Goal: Information Seeking & Learning: Learn about a topic

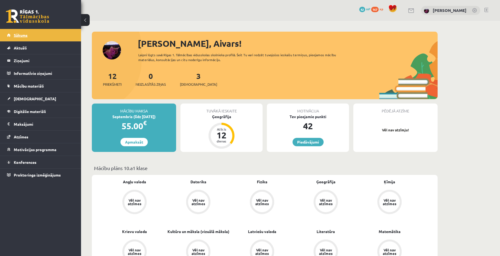
click at [28, 34] on link "Sākums" at bounding box center [40, 35] width 67 height 12
click at [415, 10] on link at bounding box center [411, 10] width 6 height 5
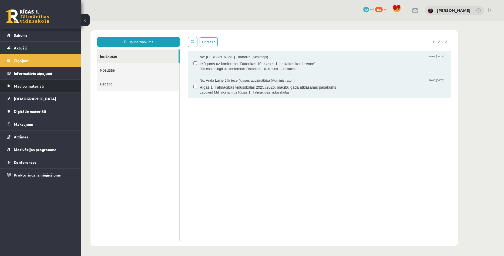
click at [33, 86] on span "Mācību materiāli" at bounding box center [29, 86] width 30 height 5
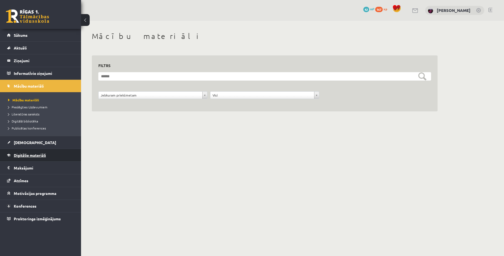
click at [35, 156] on span "Digitālie materiāli" at bounding box center [30, 155] width 32 height 5
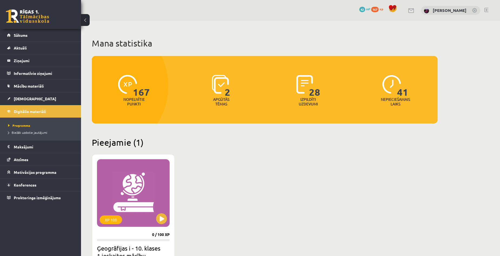
drag, startPoint x: 436, startPoint y: 154, endPoint x: 411, endPoint y: 148, distance: 25.1
click at [434, 154] on div "Pieejamie (1) XP 100 0 / 100 XP Ģeogrāfijas i - 10. klases 1.ieskaites mācību m…" at bounding box center [265, 214] width 346 height 154
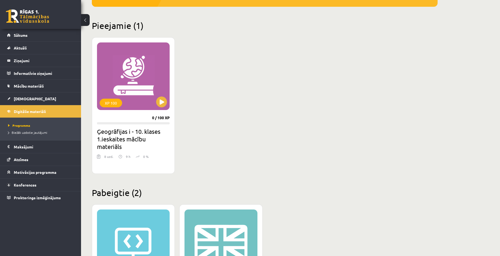
scroll to position [115, 0]
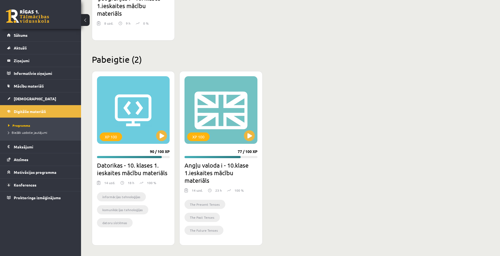
scroll to position [250, 0]
click at [20, 33] on span "Sākums" at bounding box center [21, 35] width 14 height 5
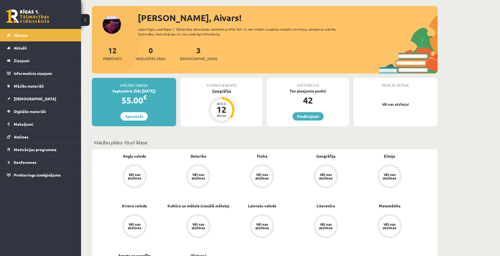
scroll to position [27, 0]
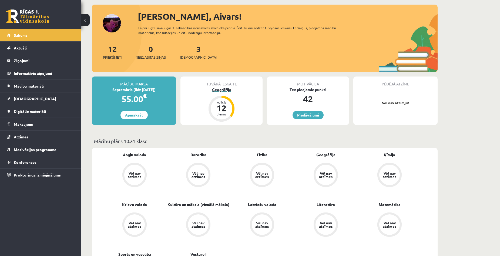
click at [216, 88] on div "Ģeogrāfija" at bounding box center [222, 90] width 82 height 6
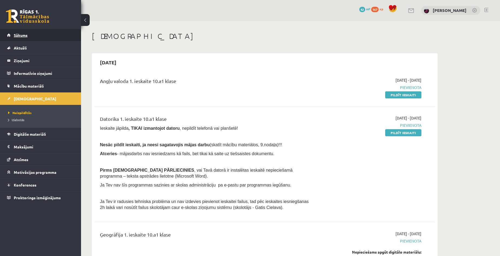
click at [24, 37] on span "Sākums" at bounding box center [21, 35] width 14 height 5
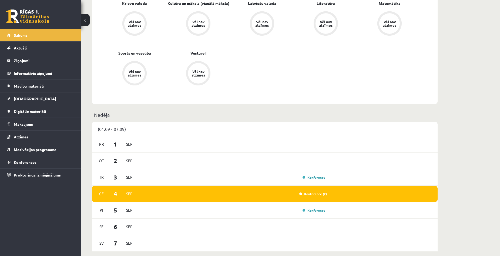
scroll to position [243, 0]
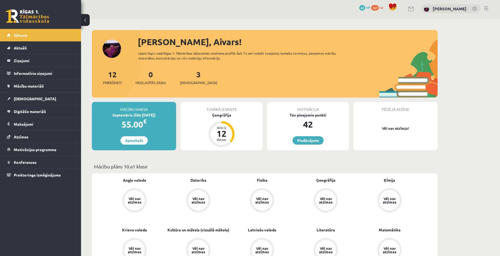
scroll to position [0, 0]
